Goal: Find specific page/section: Find specific page/section

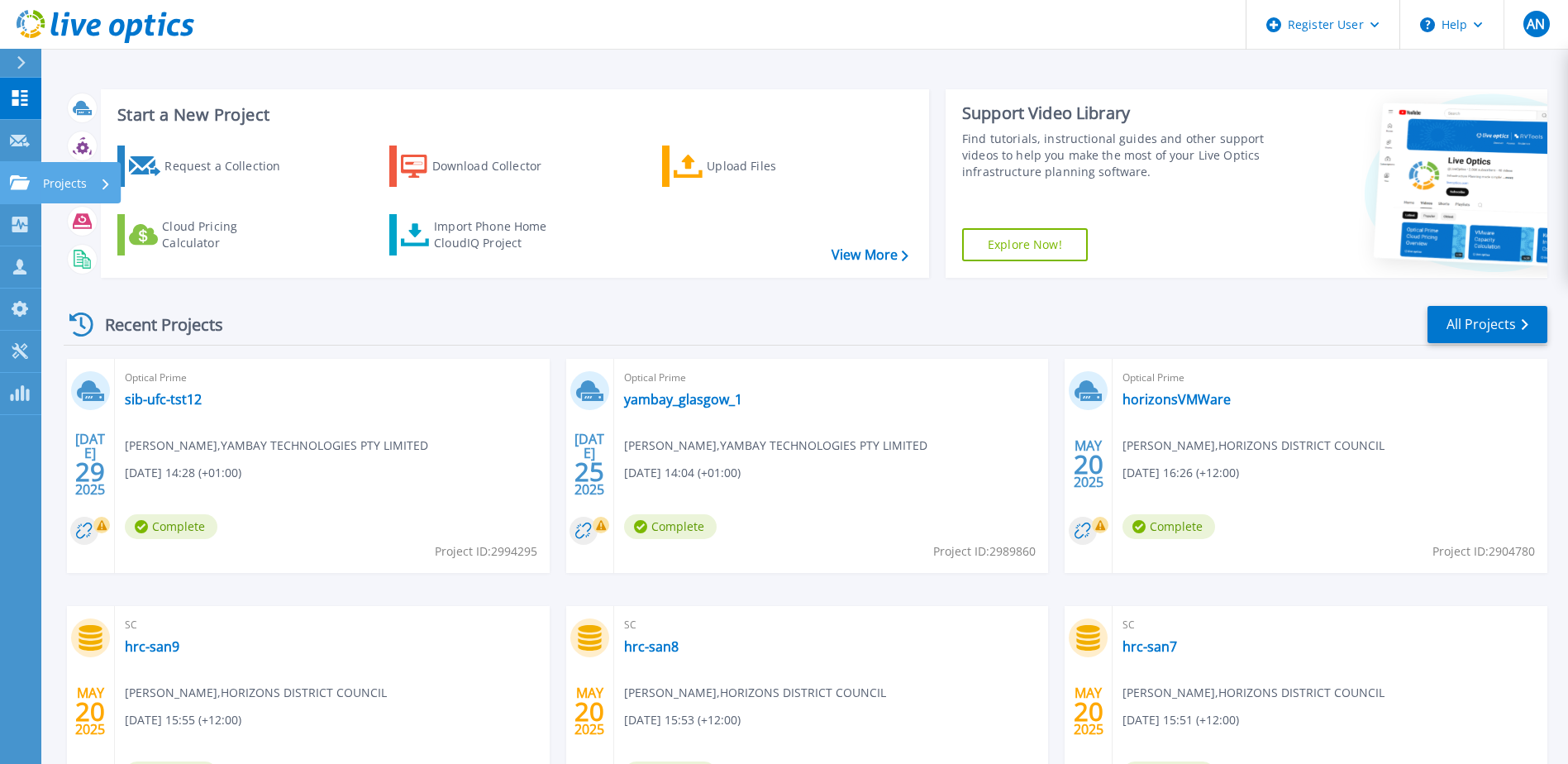
click at [17, 181] on icon at bounding box center [20, 182] width 20 height 14
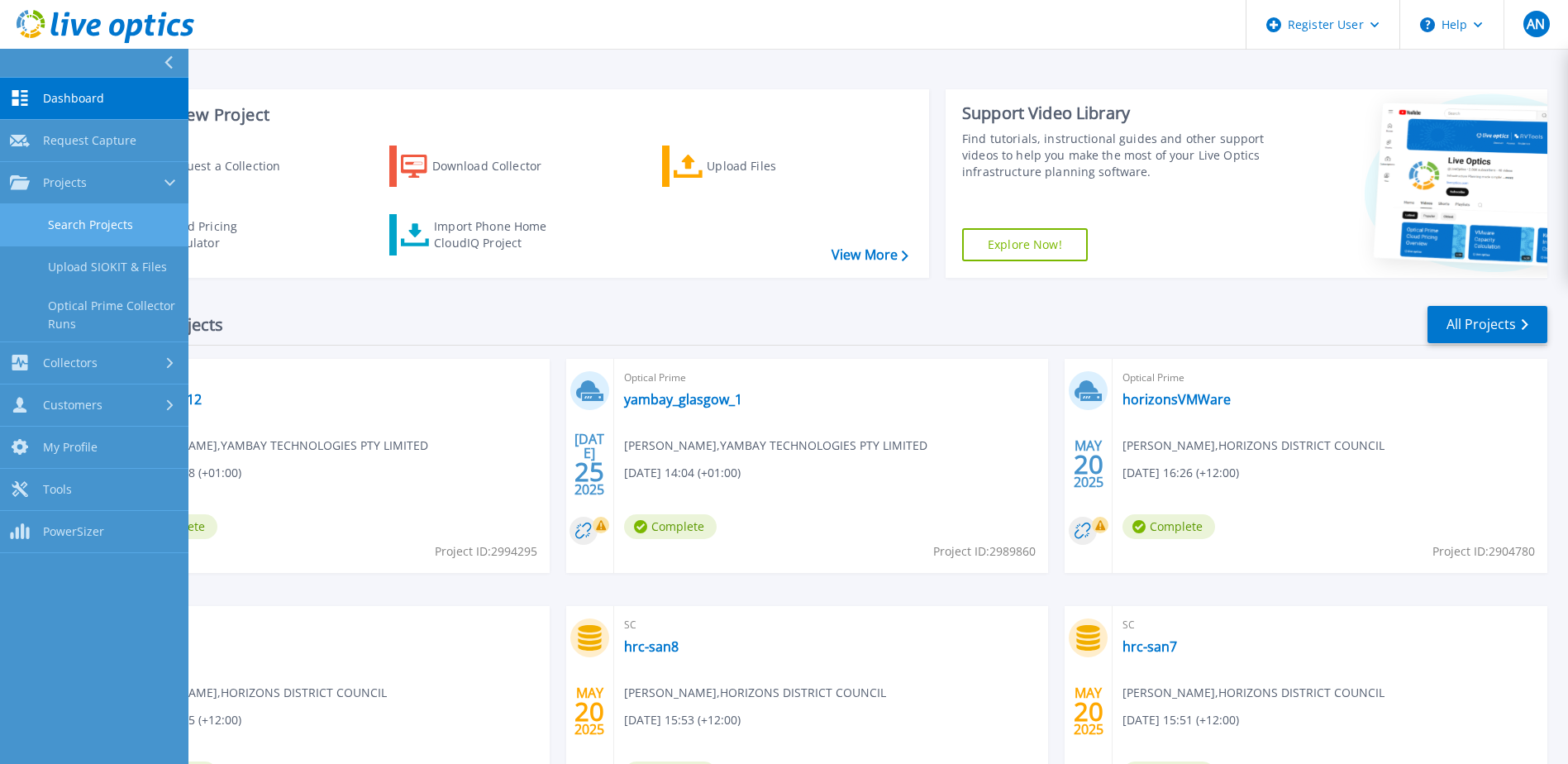
click at [112, 229] on link "Search Projects" at bounding box center [94, 225] width 189 height 42
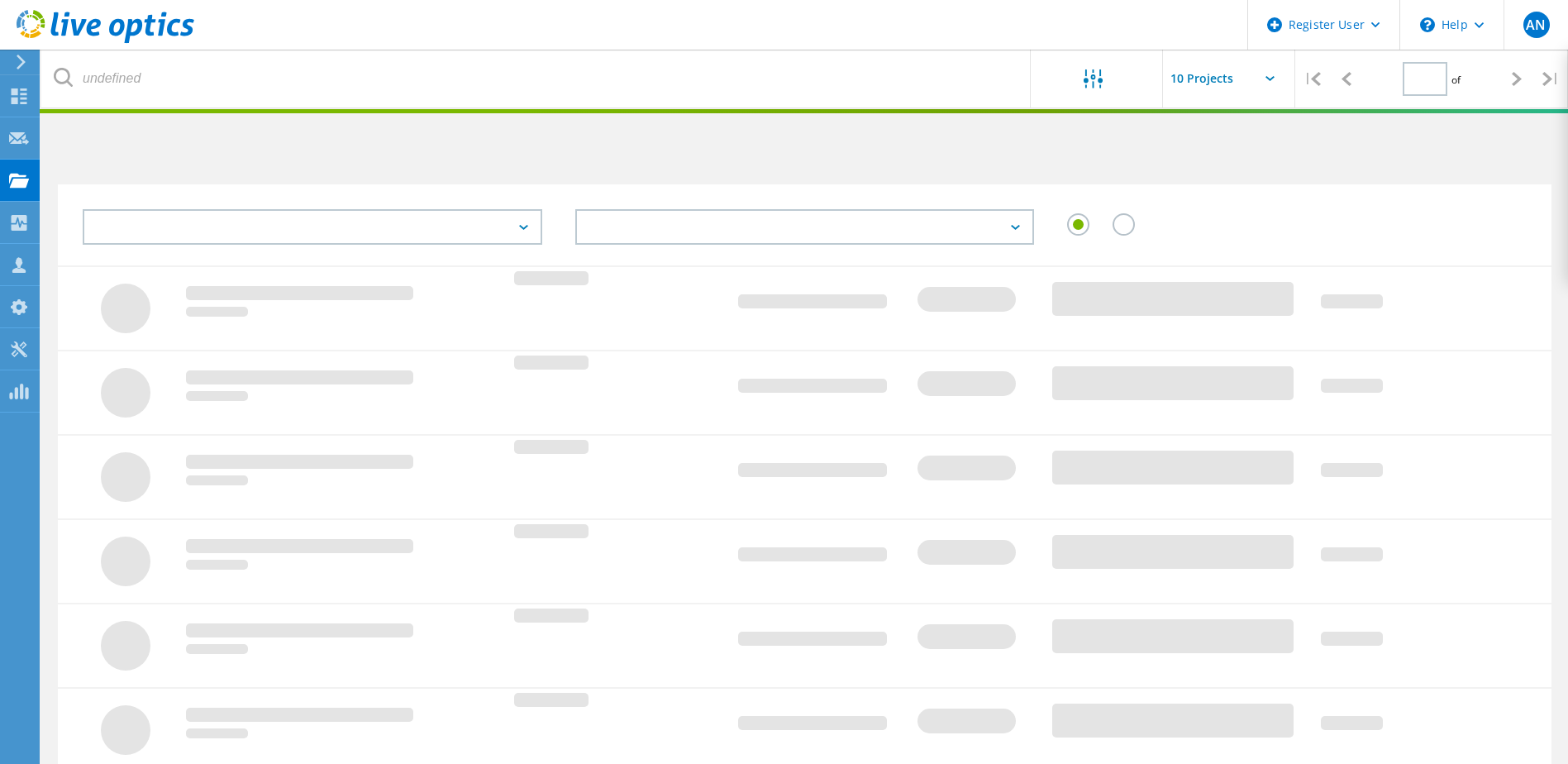
type input "1"
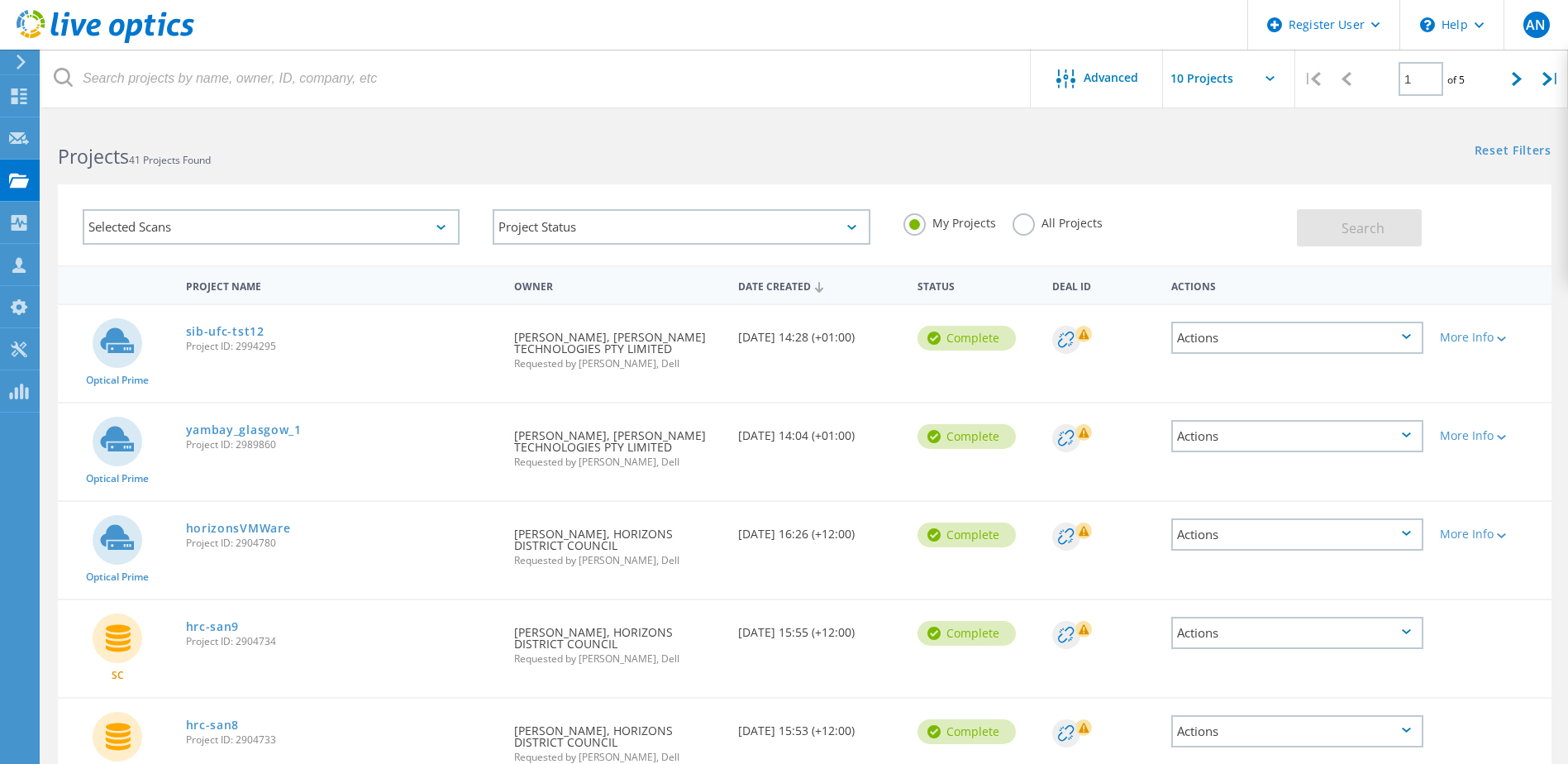
click at [1028, 216] on label "All Projects" at bounding box center [1057, 221] width 90 height 16
click at [0, 0] on input "All Projects" at bounding box center [0, 0] width 0 height 0
click at [283, 226] on div "Selected Scans" at bounding box center [271, 227] width 377 height 36
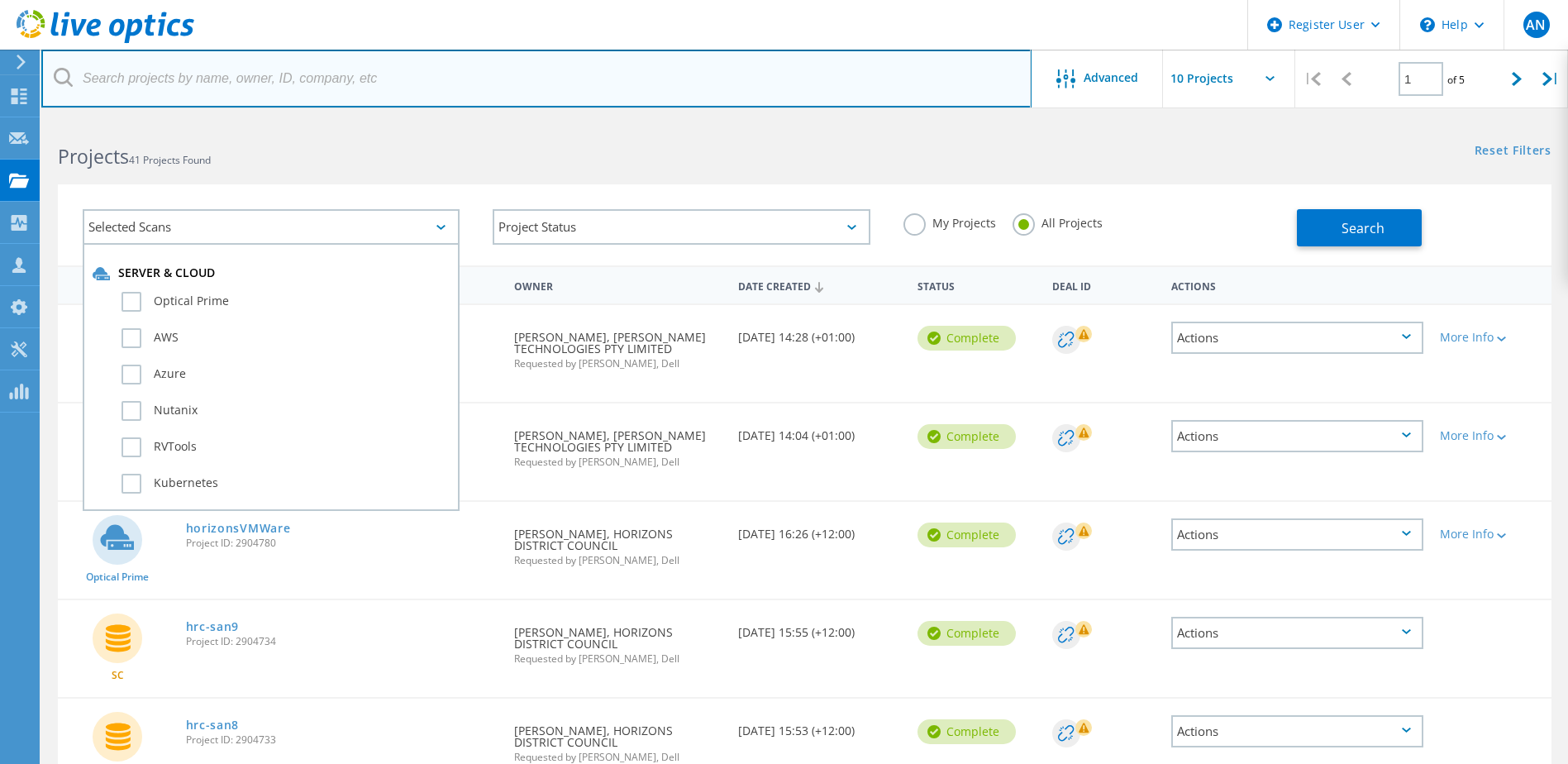
click at [234, 74] on input "text" at bounding box center [537, 79] width 990 height 58
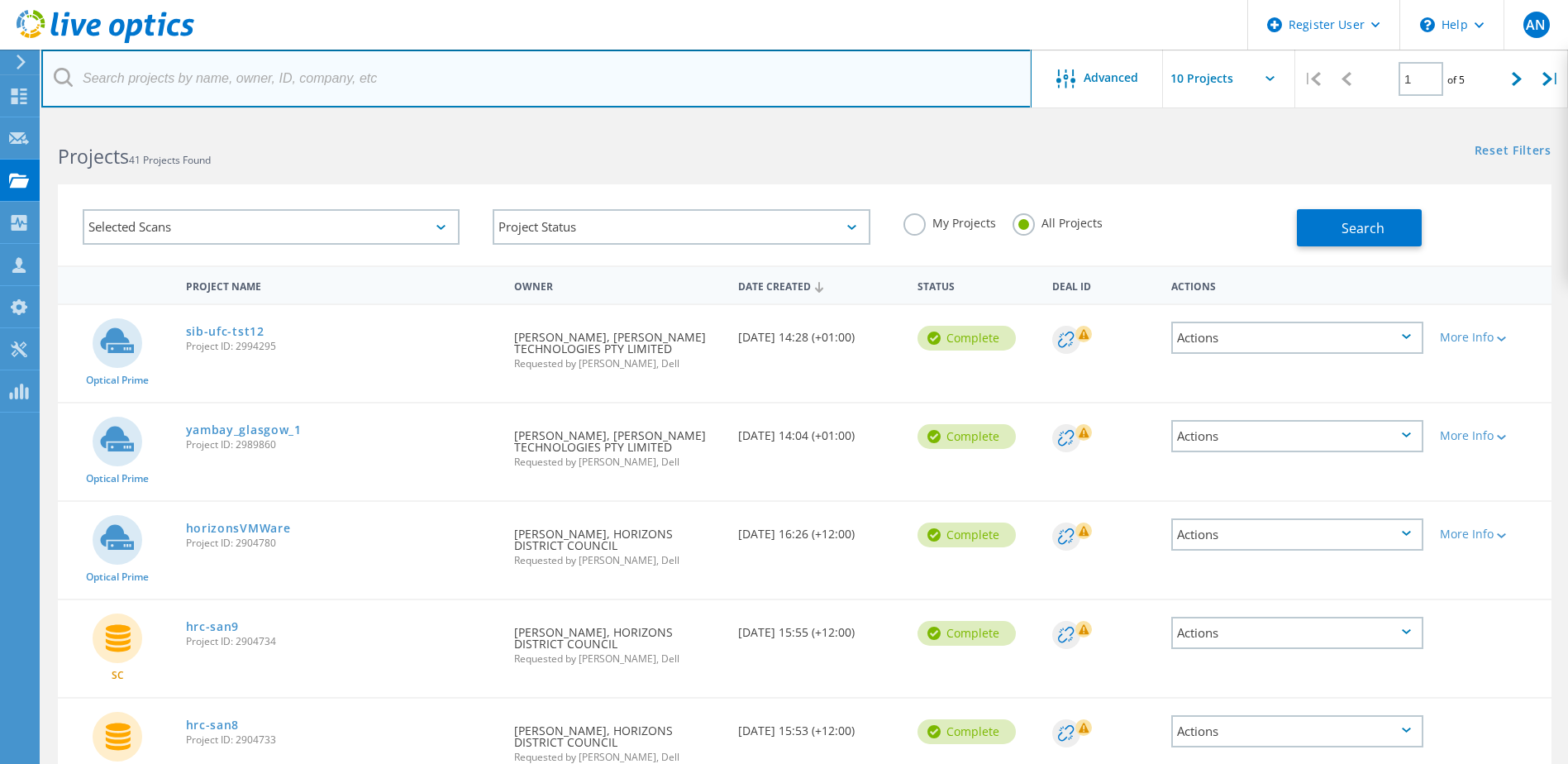
paste input "2998416"
type input "2998416"
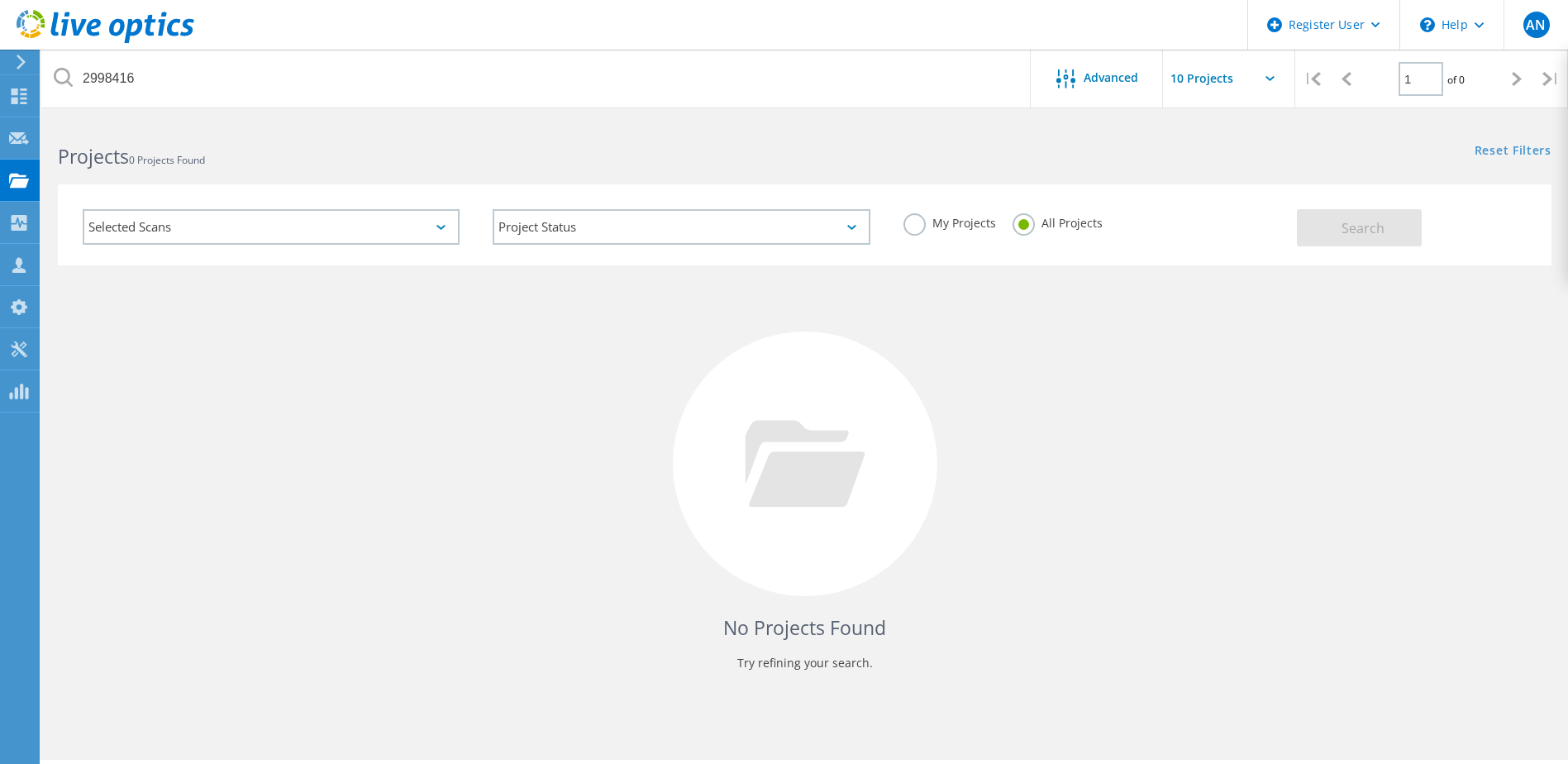
click at [903, 226] on label "My Projects" at bounding box center [949, 221] width 92 height 16
click at [0, 0] on input "My Projects" at bounding box center [0, 0] width 0 height 0
click at [1345, 232] on span "Search" at bounding box center [1363, 229] width 43 height 18
click at [1037, 227] on label "All Projects" at bounding box center [1057, 221] width 90 height 16
click at [0, 0] on input "All Projects" at bounding box center [0, 0] width 0 height 0
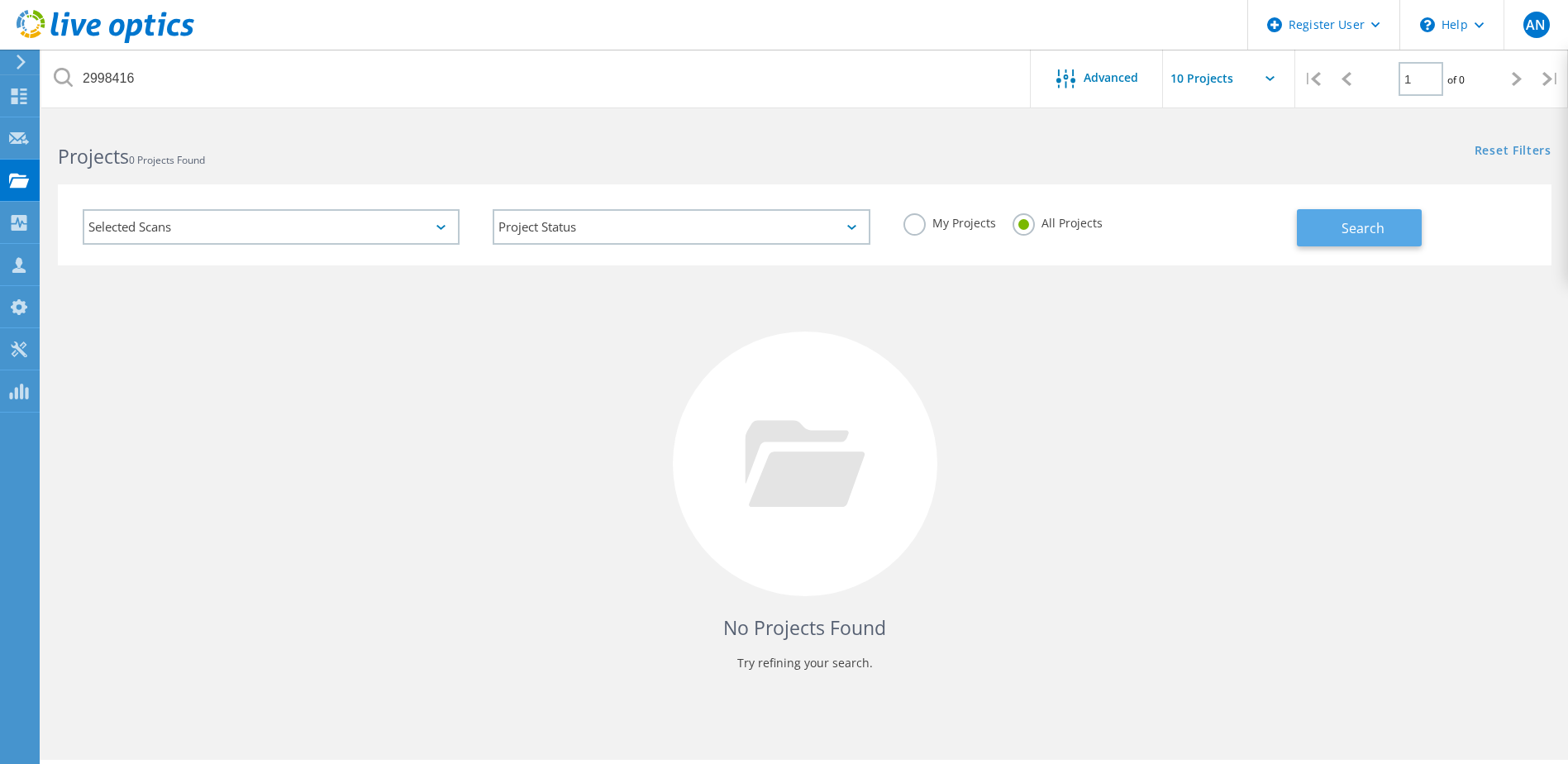
click at [1305, 234] on button "Search" at bounding box center [1359, 228] width 125 height 37
